Goal: Download file/media

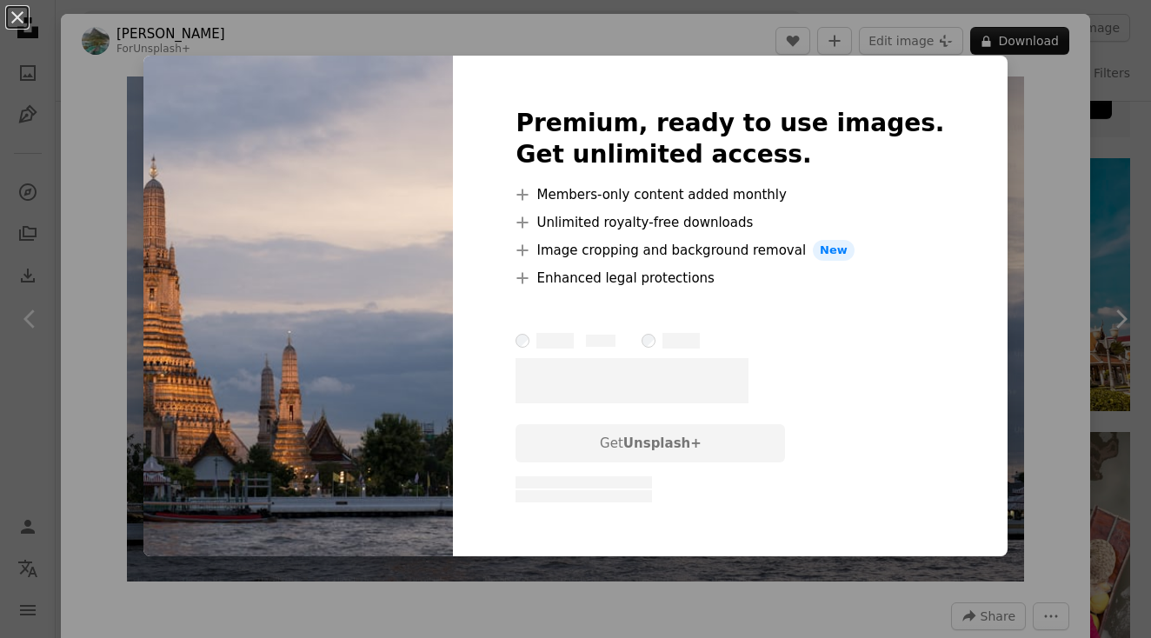
scroll to position [335, 0]
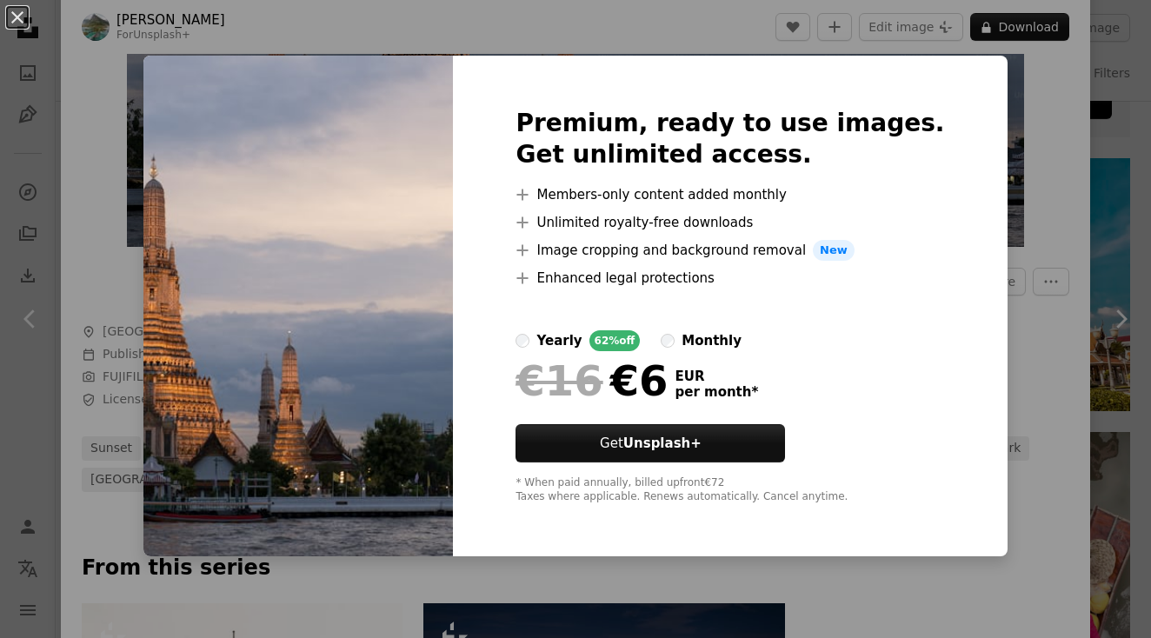
click at [986, 179] on div "An X shape Premium, ready to use images. Get unlimited access. A plus sign Memb…" at bounding box center [575, 319] width 1151 height 638
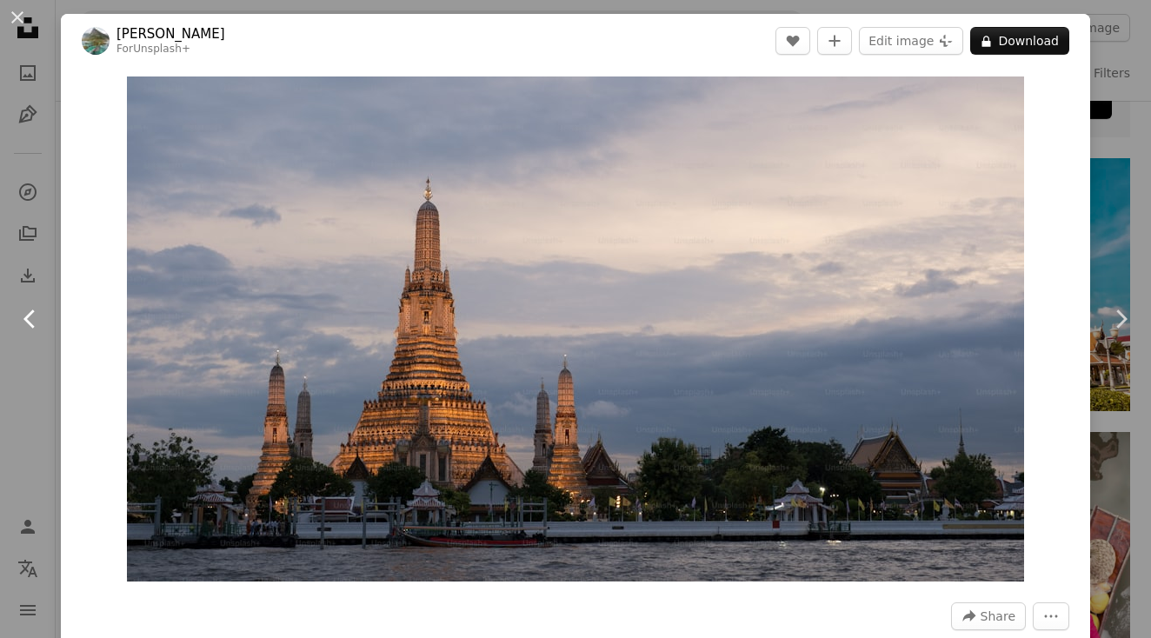
click at [46, 248] on link "Chevron left" at bounding box center [30, 319] width 61 height 167
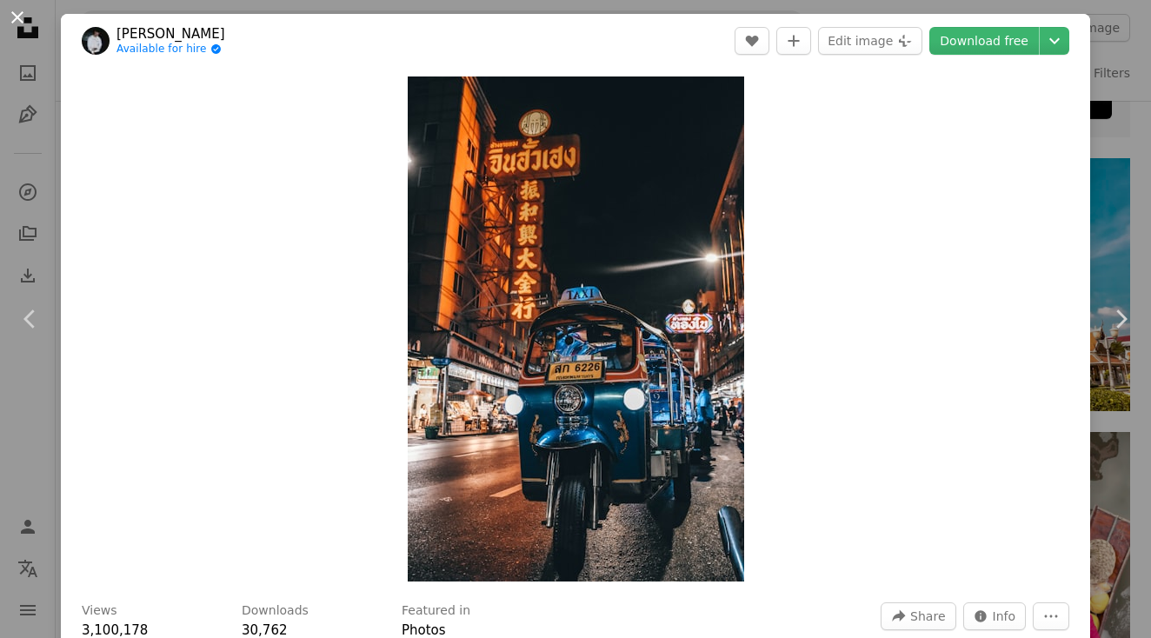
click at [22, 20] on button "An X shape" at bounding box center [17, 17] width 21 height 21
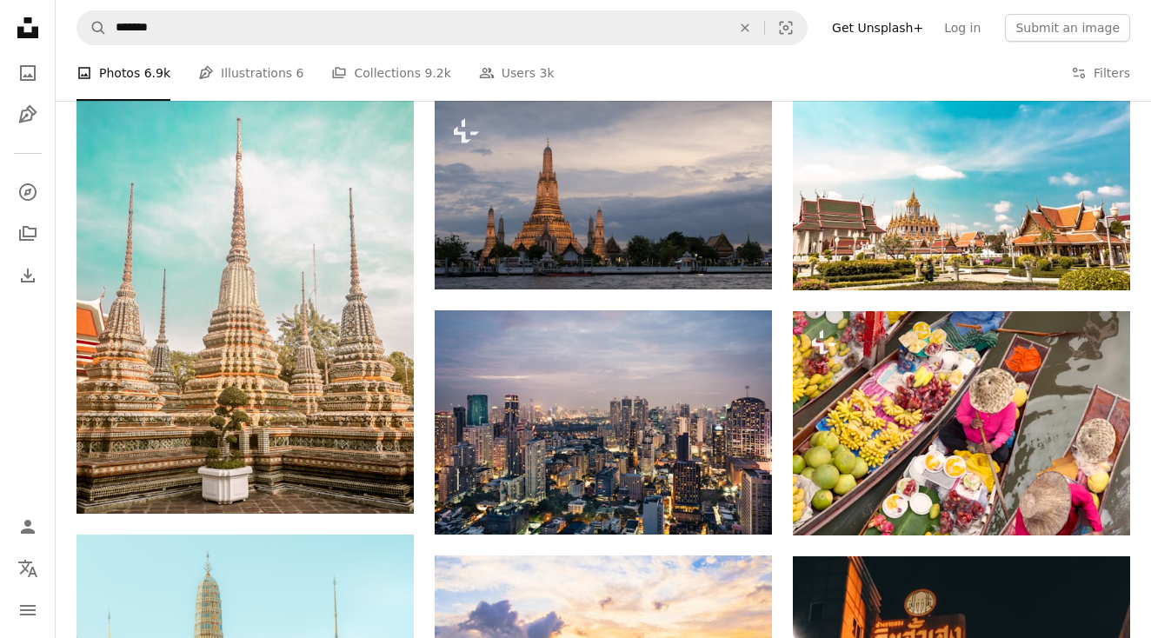
scroll to position [892, 0]
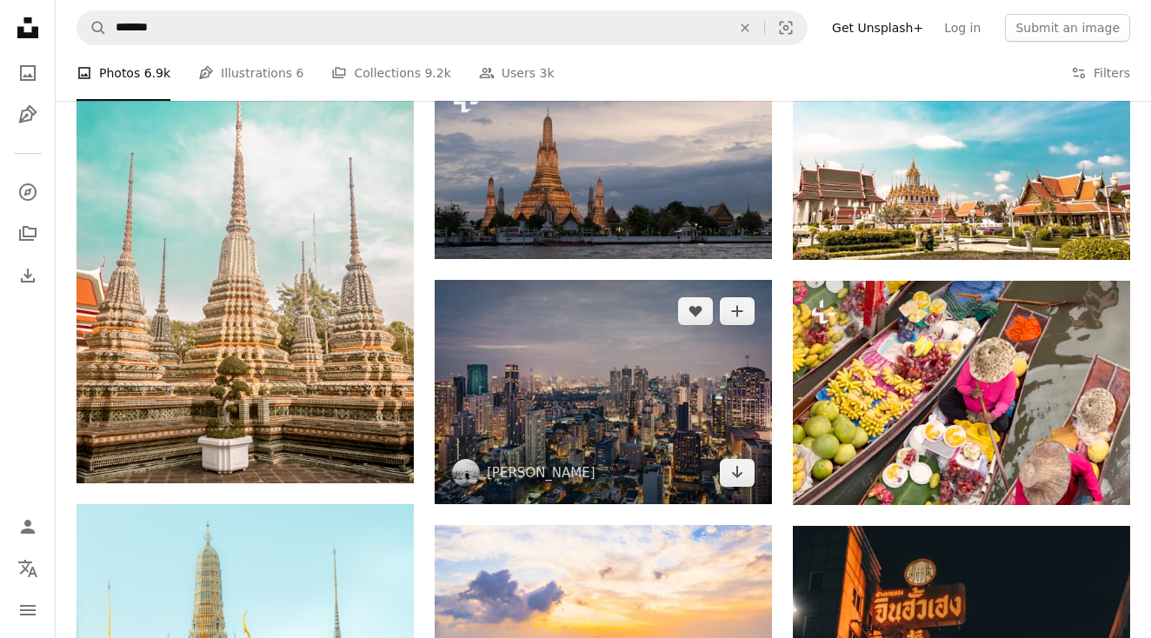
click at [501, 378] on img at bounding box center [603, 392] width 337 height 224
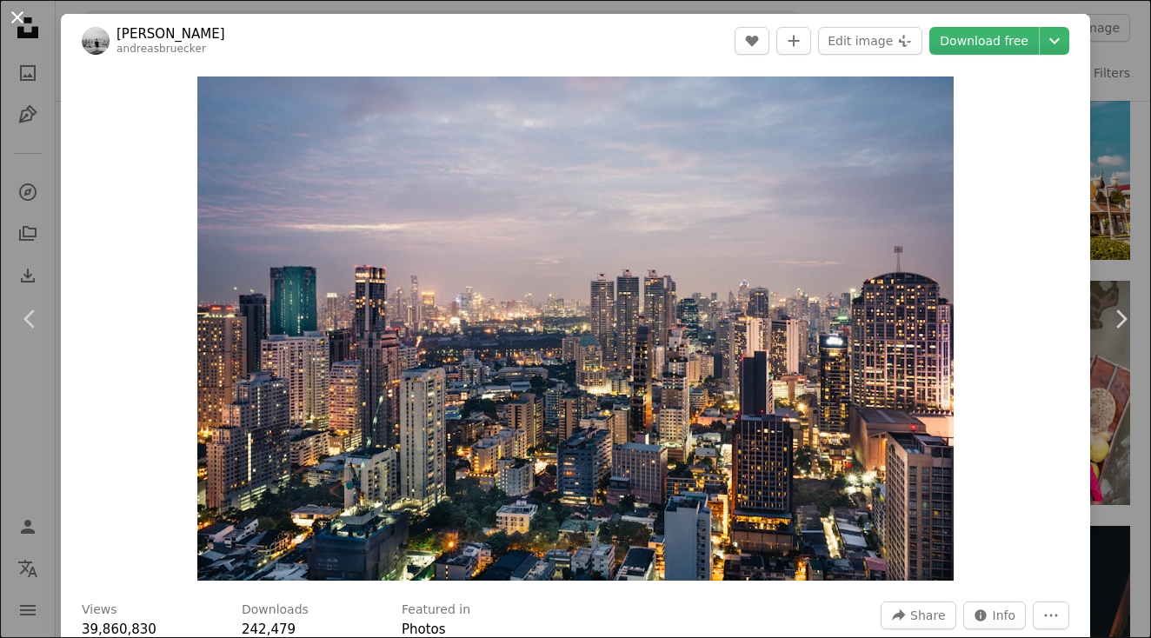
click at [21, 10] on button "An X shape" at bounding box center [17, 17] width 21 height 21
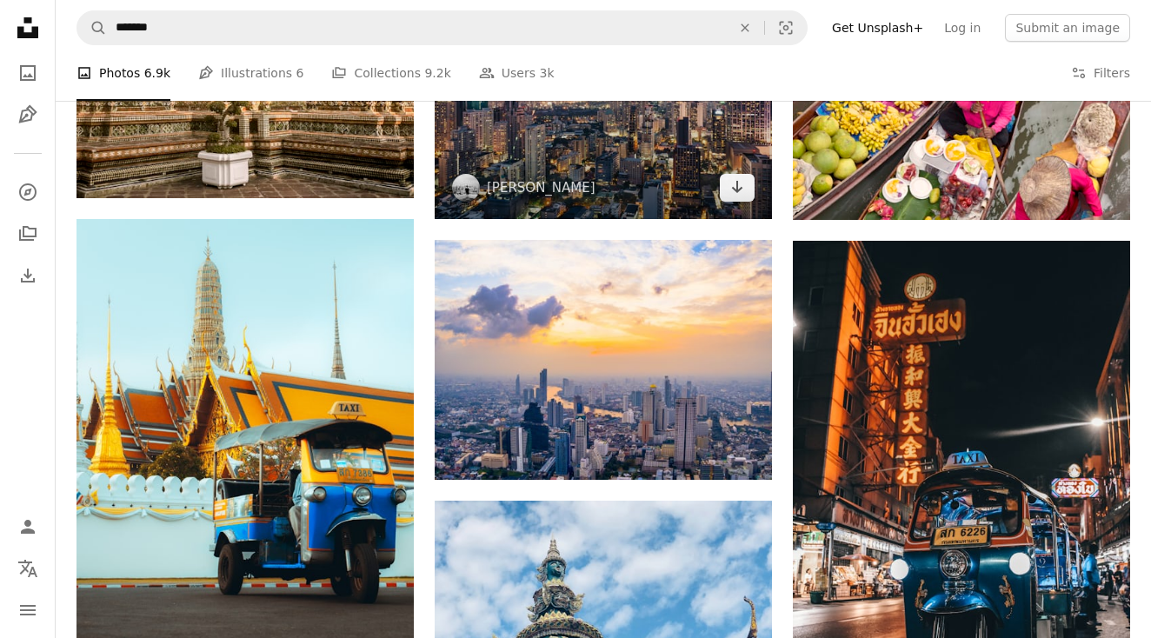
scroll to position [1224, 0]
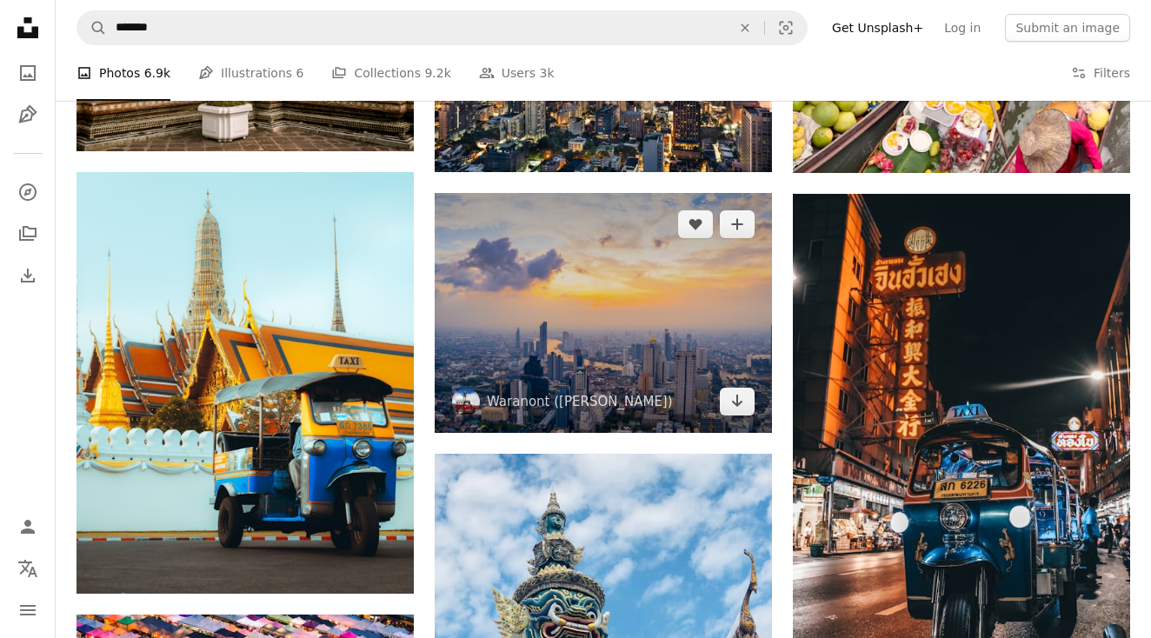
click at [612, 328] on img at bounding box center [603, 312] width 337 height 239
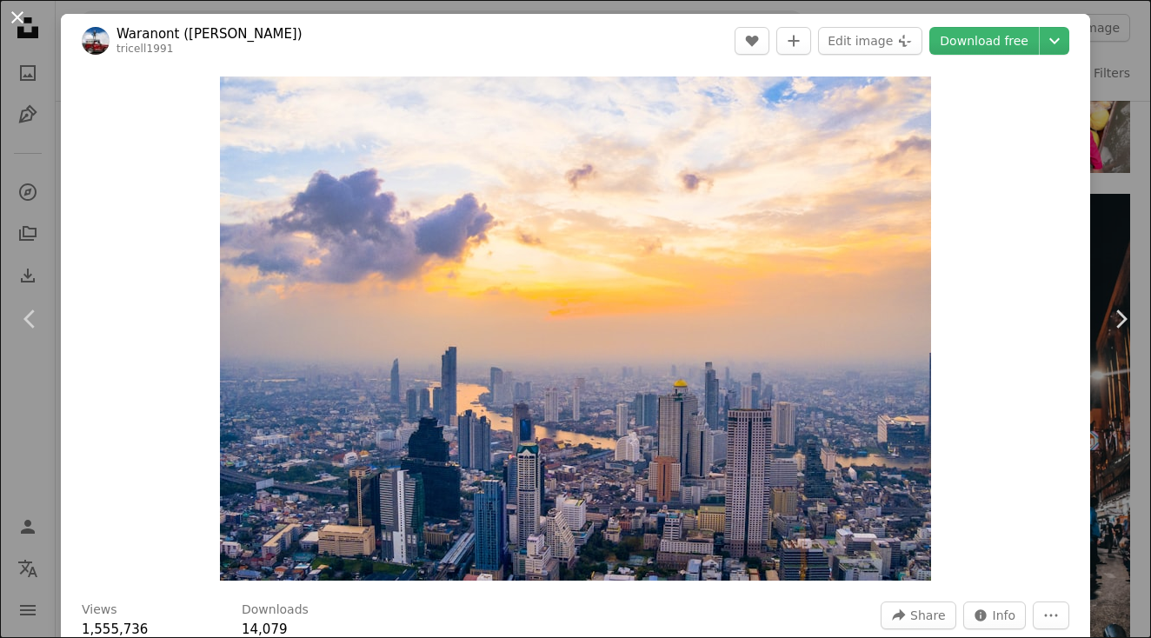
click at [26, 24] on button "An X shape" at bounding box center [17, 17] width 21 height 21
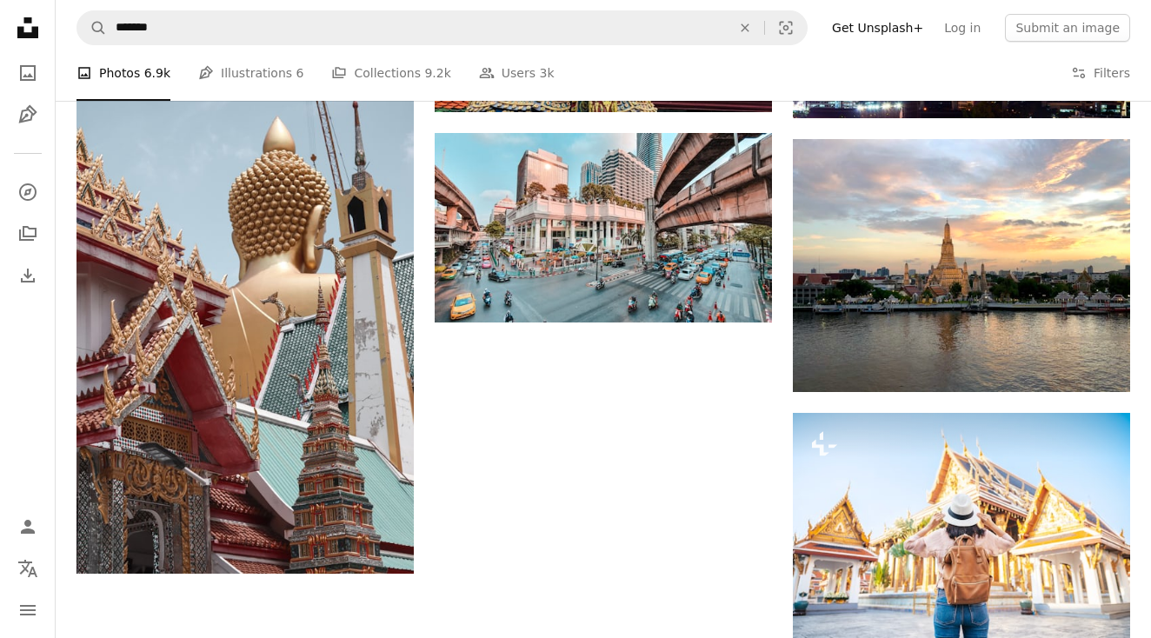
scroll to position [2011, 0]
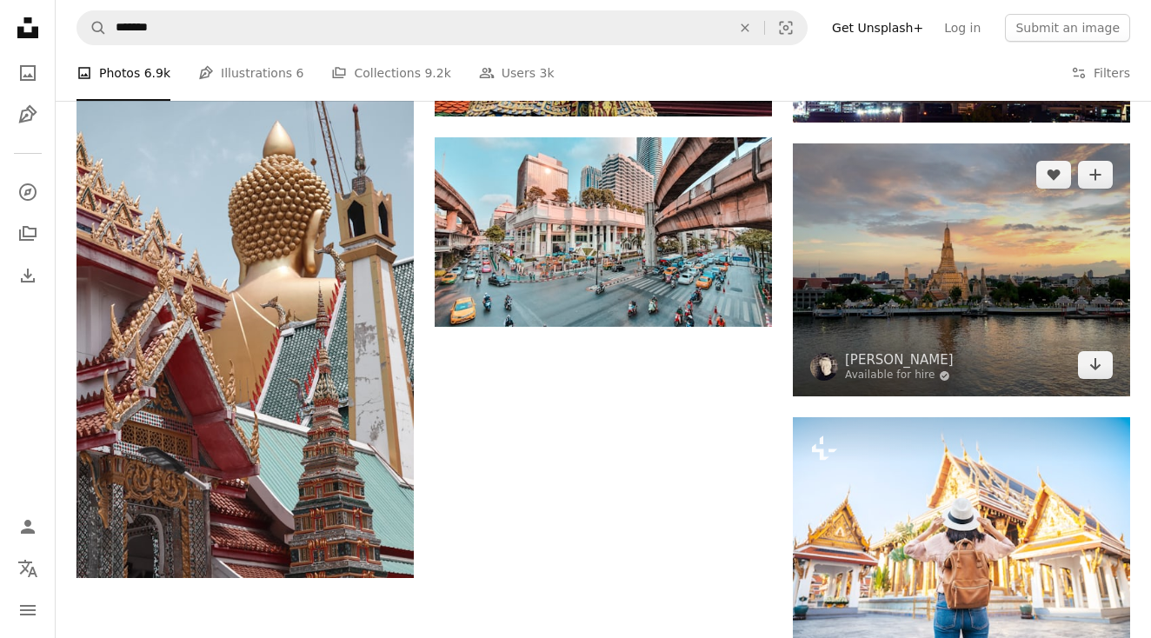
click at [958, 265] on img at bounding box center [961, 269] width 337 height 253
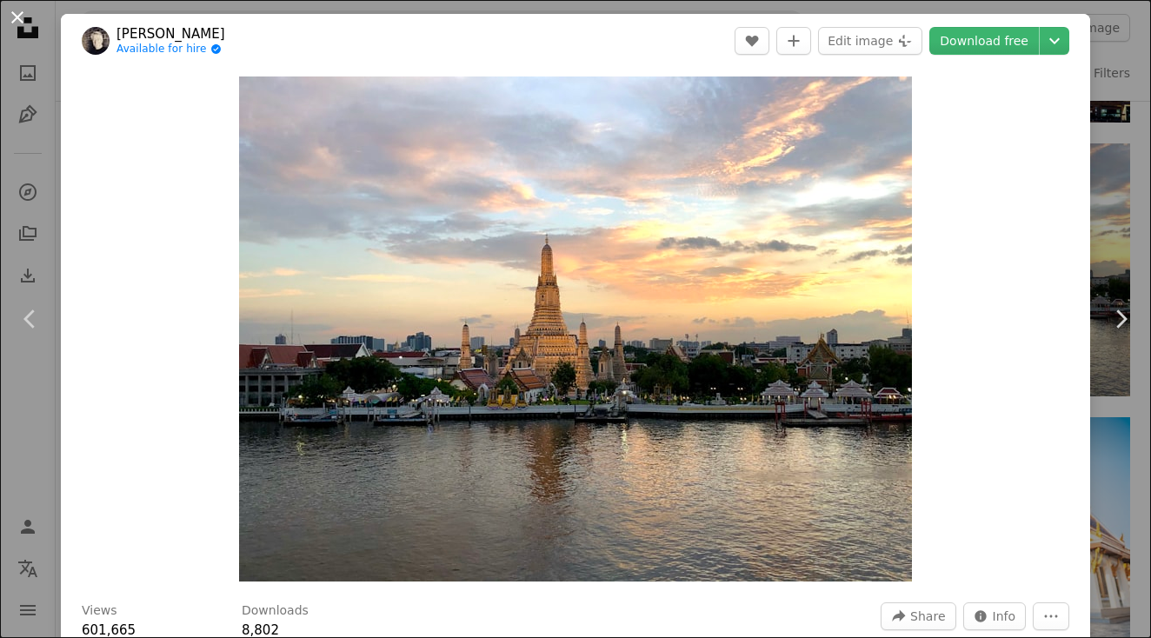
click at [18, 15] on button "An X shape" at bounding box center [17, 17] width 21 height 21
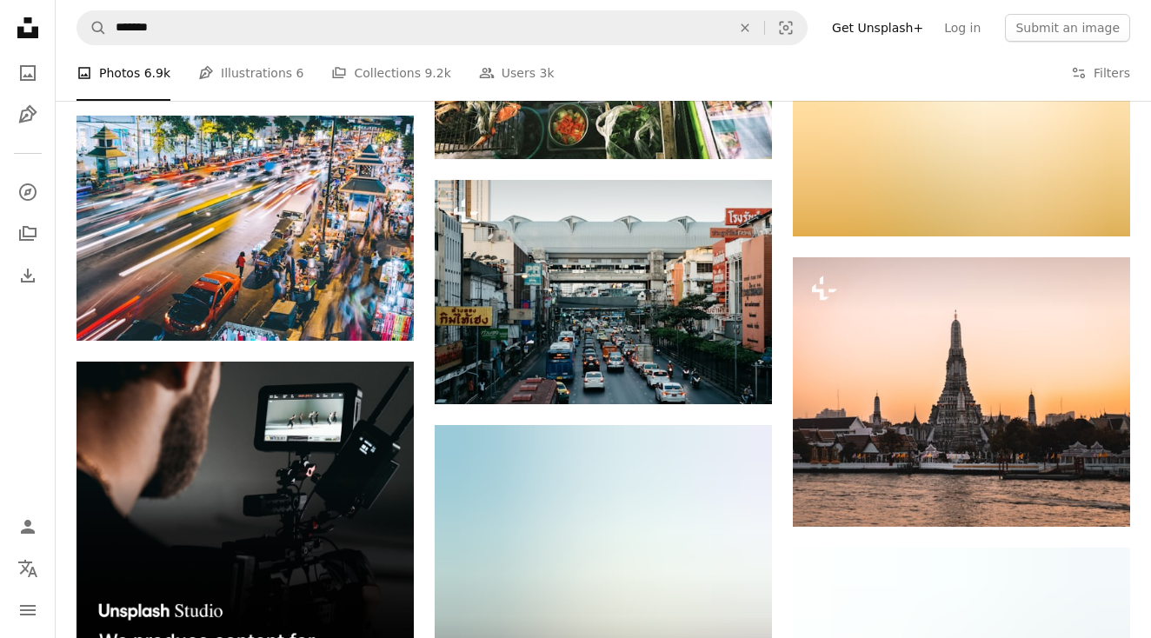
scroll to position [3433, 0]
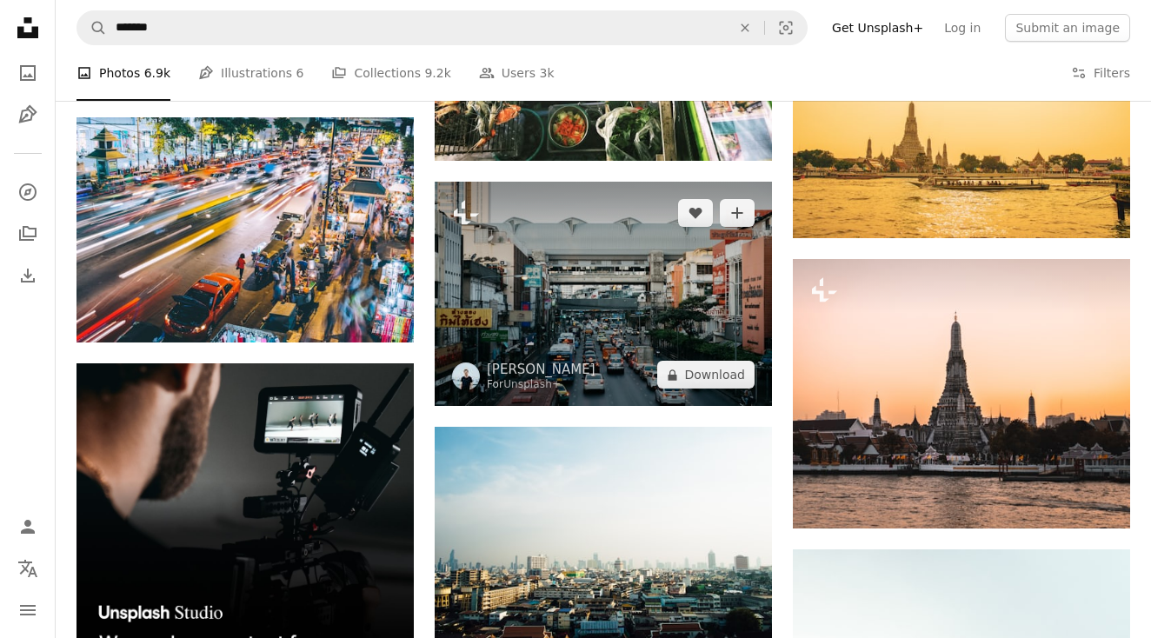
click at [505, 275] on img at bounding box center [603, 294] width 337 height 224
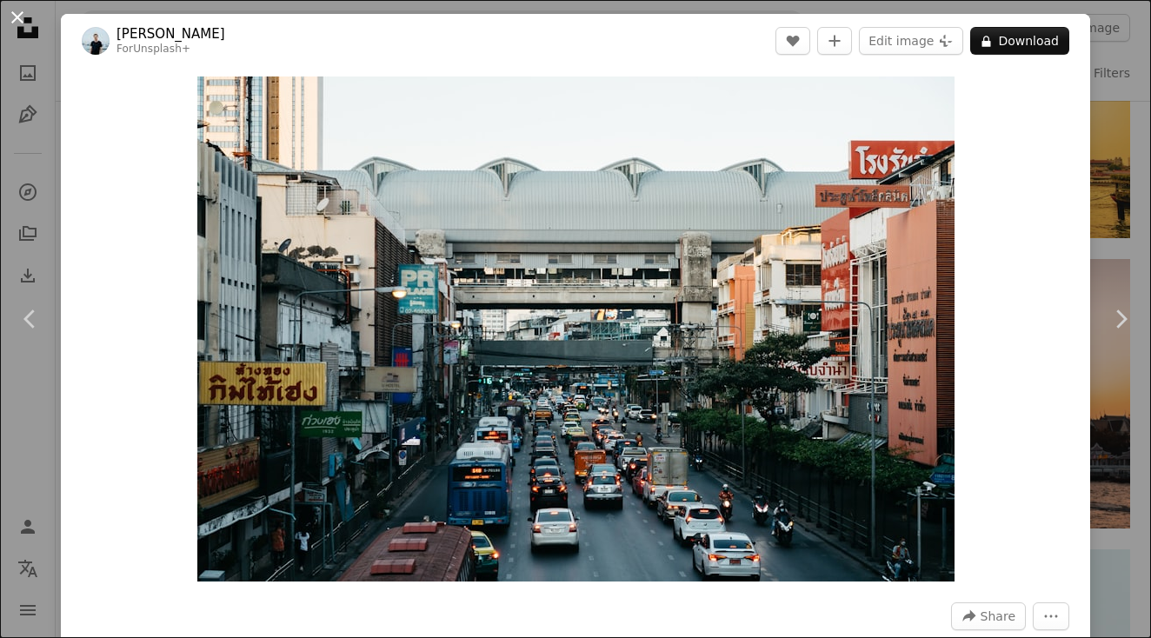
click at [22, 21] on button "An X shape" at bounding box center [17, 17] width 21 height 21
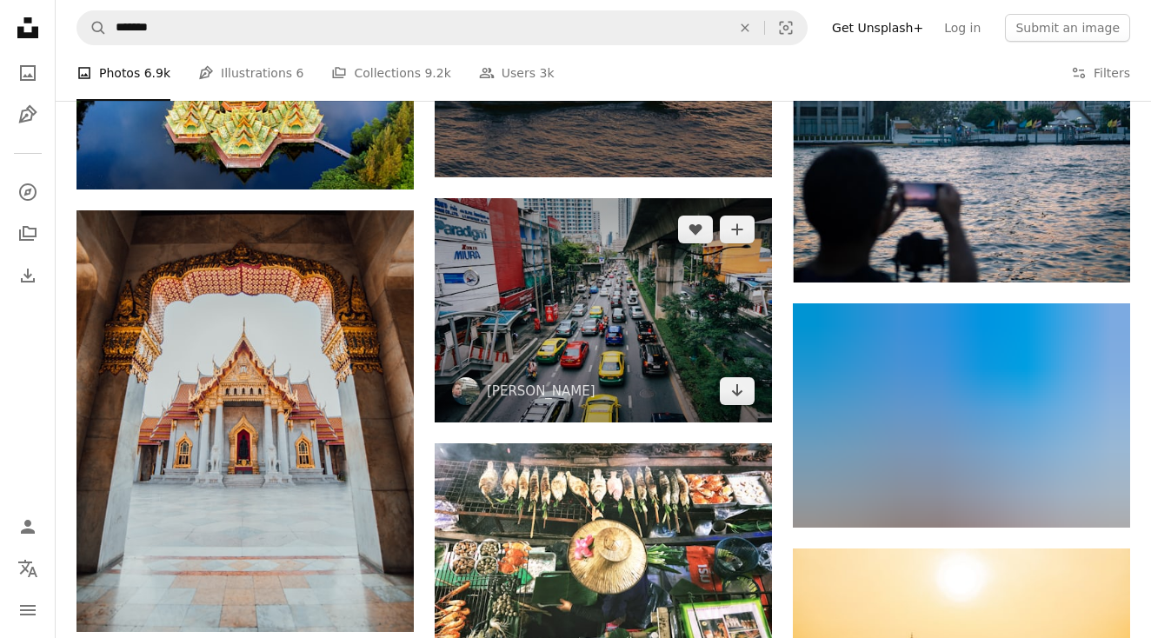
scroll to position [2892, 0]
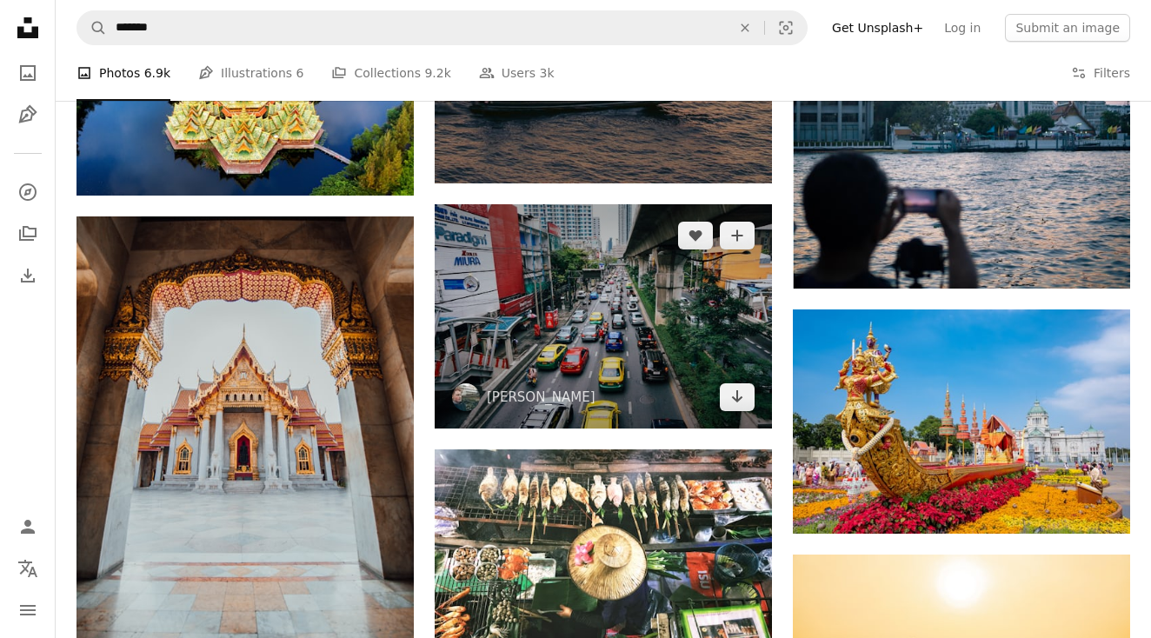
click at [508, 312] on img at bounding box center [603, 316] width 337 height 224
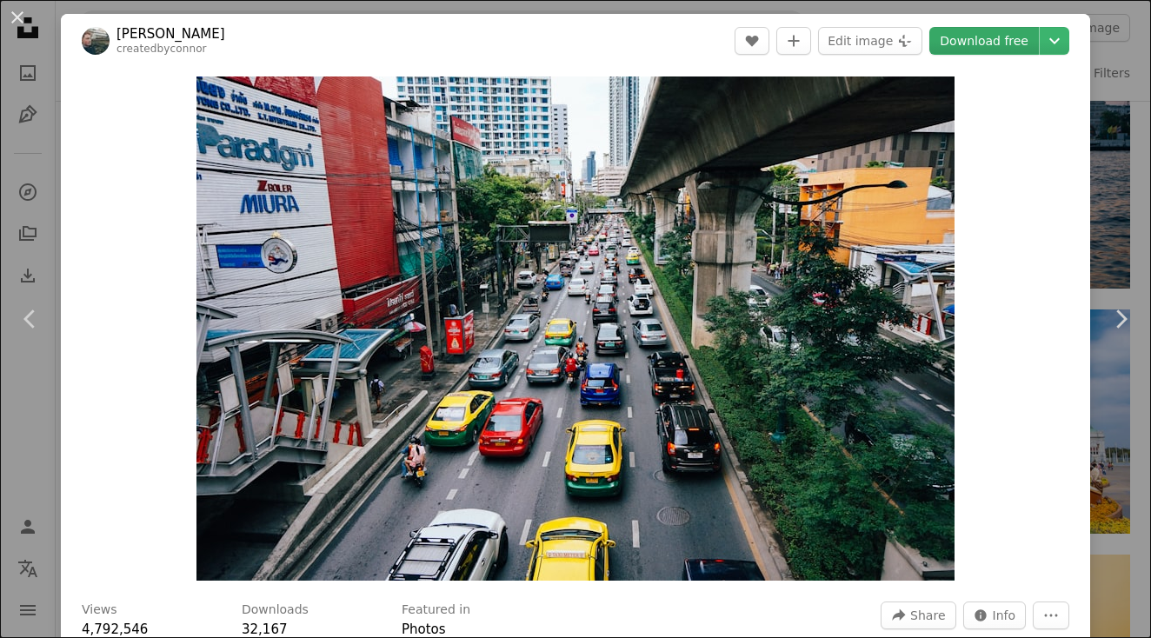
click at [983, 37] on link "Download free" at bounding box center [984, 41] width 110 height 28
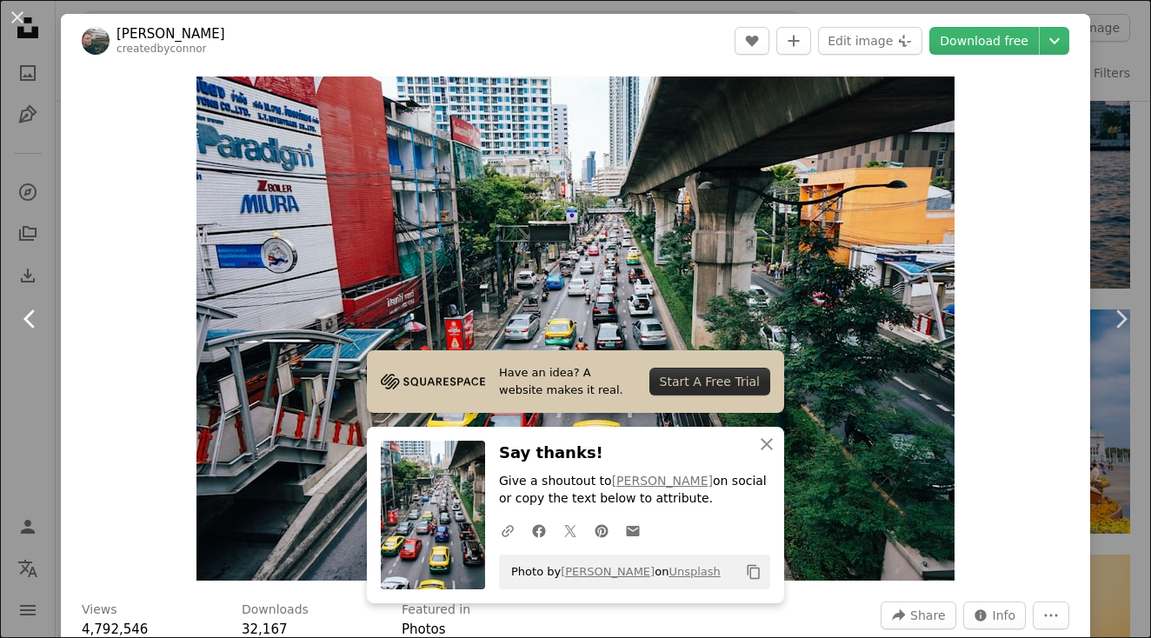
click at [20, 364] on link "Chevron left" at bounding box center [30, 319] width 61 height 167
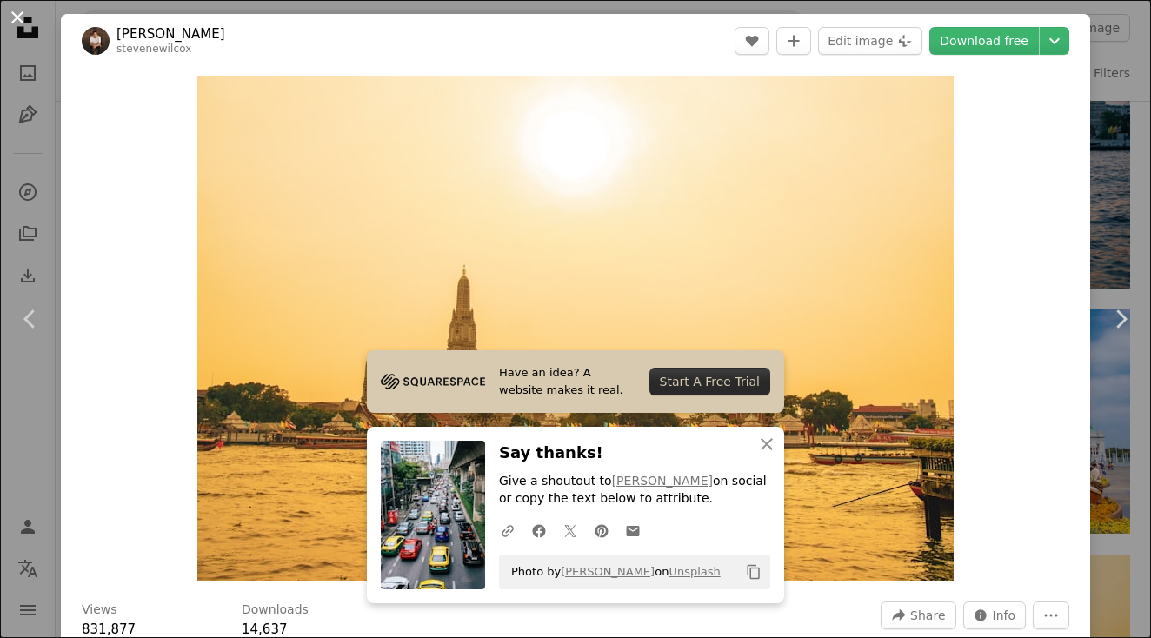
click at [23, 23] on button "An X shape" at bounding box center [17, 17] width 21 height 21
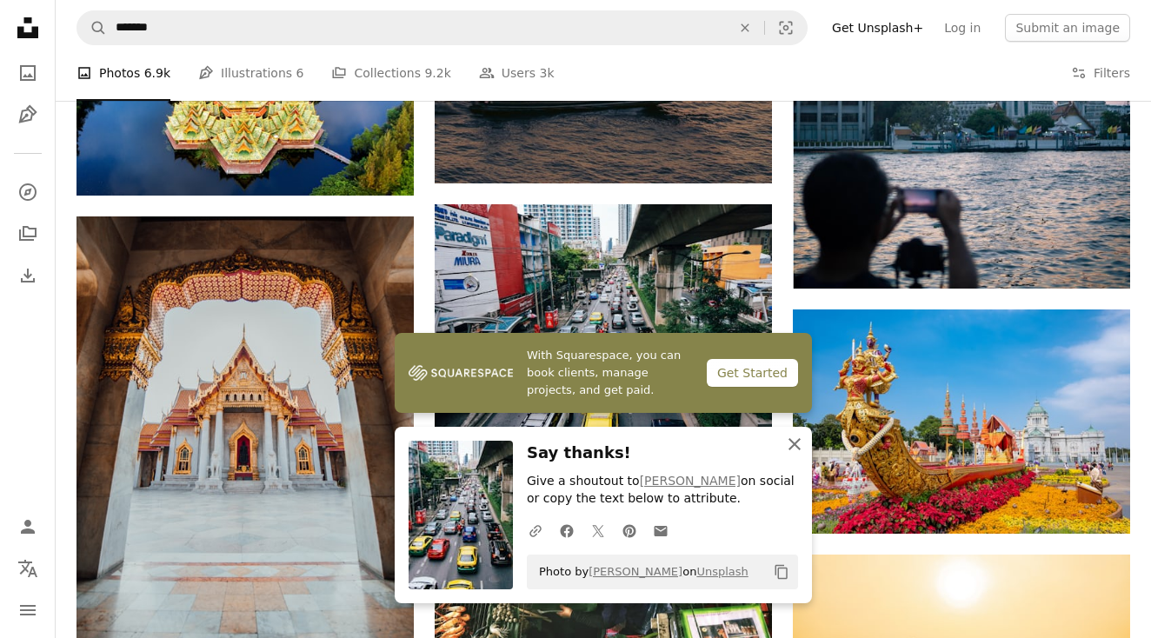
click at [791, 448] on icon "An X shape" at bounding box center [794, 444] width 21 height 21
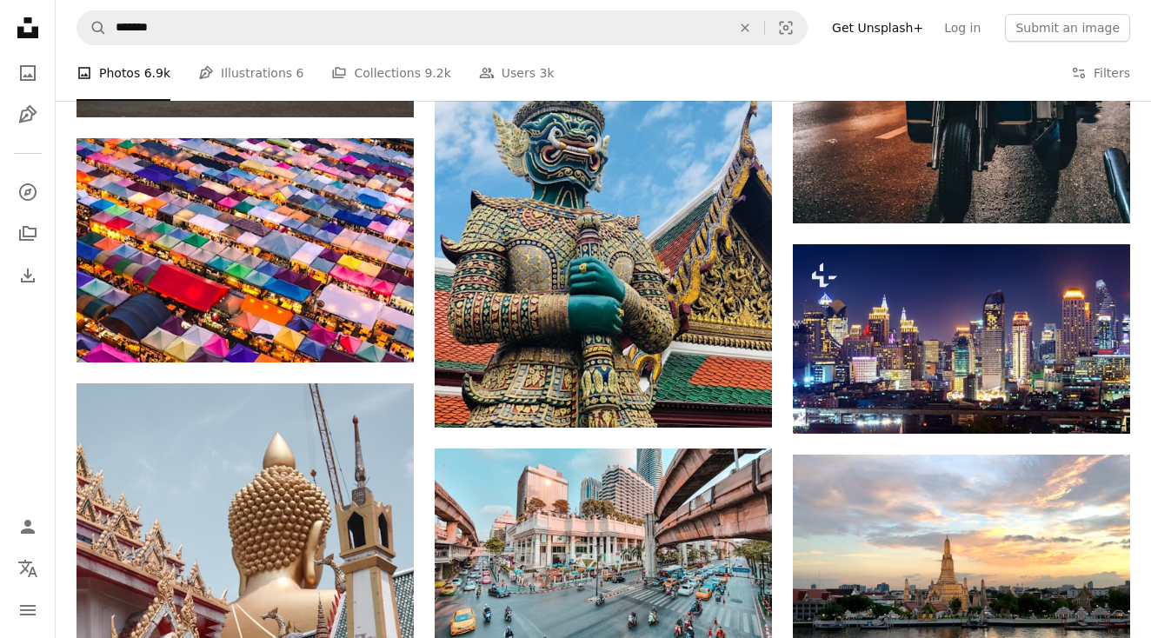
scroll to position [1578, 0]
